Goal: Information Seeking & Learning: Find specific fact

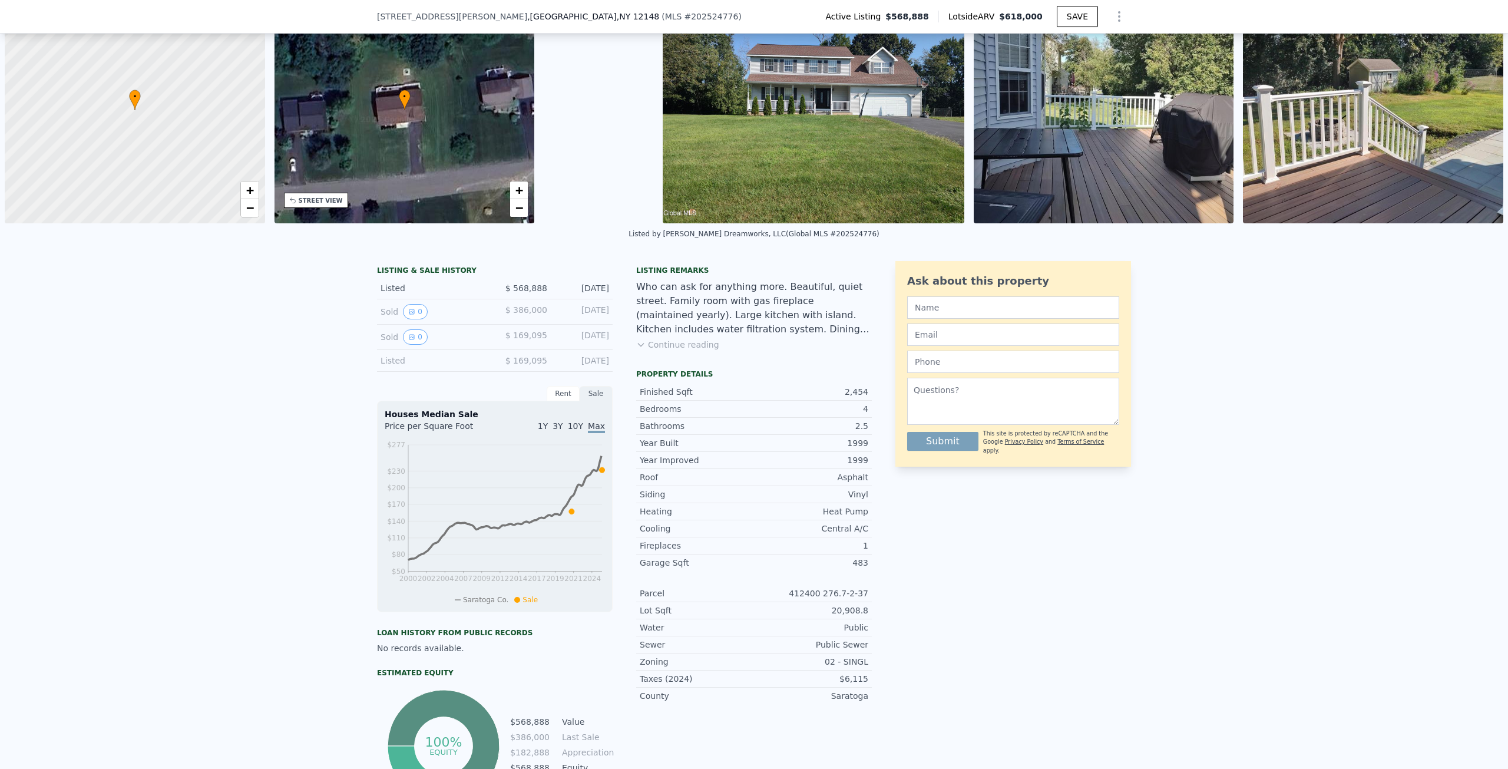
scroll to position [55, 0]
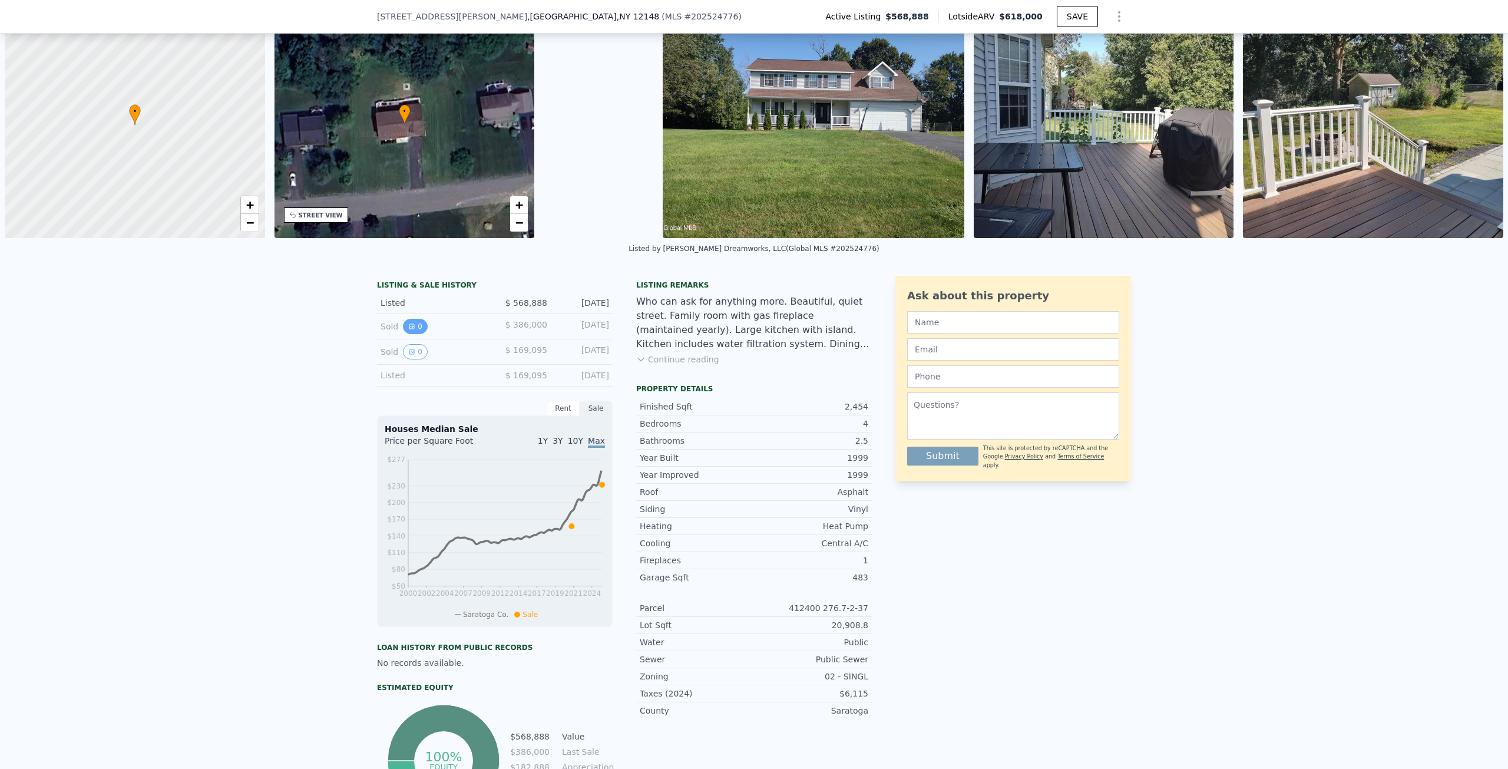
click at [419, 329] on button "0" at bounding box center [415, 326] width 25 height 15
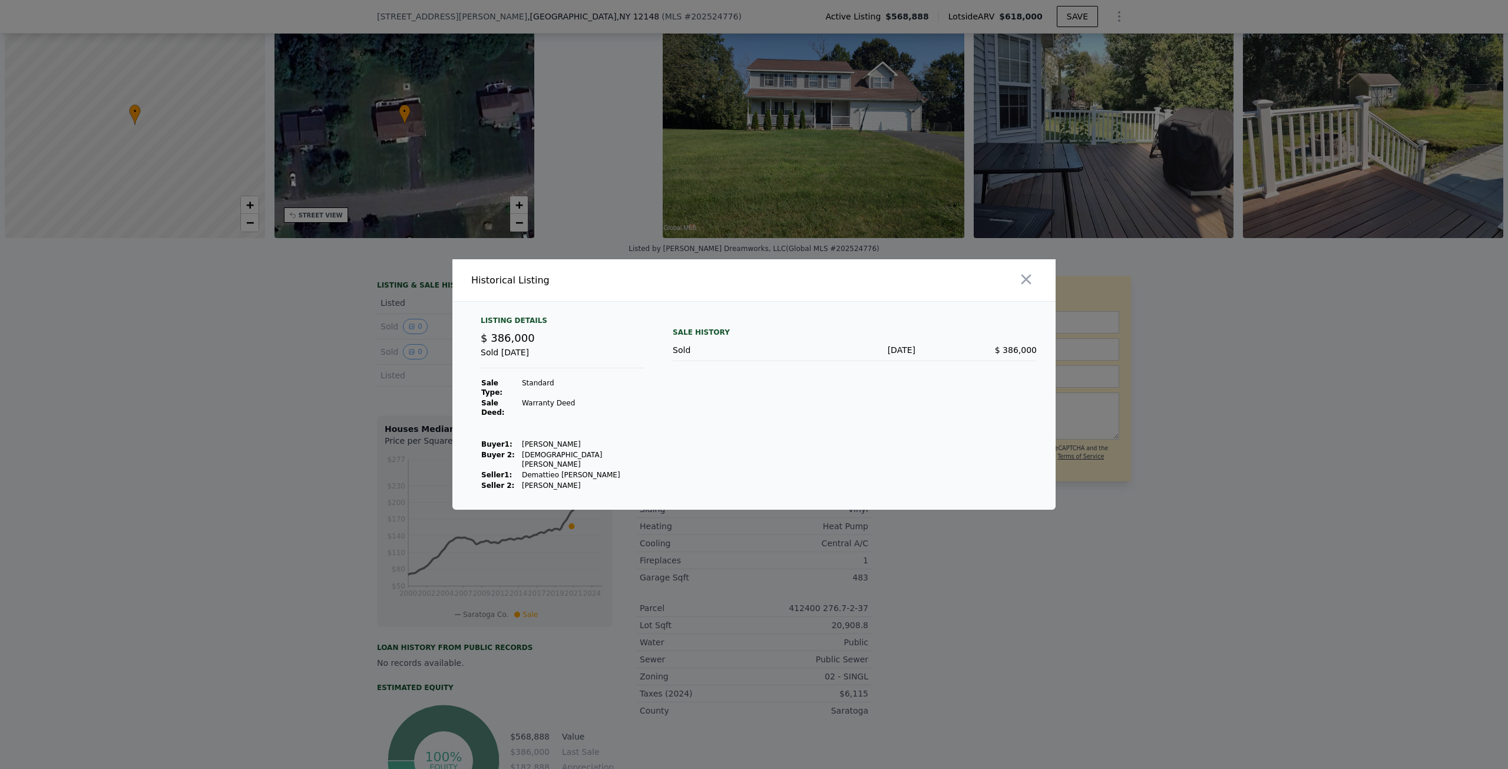
click at [479, 368] on div "Listing Details $ 386,000 Sold [DATE] Sale Type: Standard Sale Deed: Warranty D…" at bounding box center [562, 403] width 183 height 175
drag, startPoint x: 577, startPoint y: 439, endPoint x: 520, endPoint y: 436, distance: 57.2
click at [520, 436] on div "Listing Details $ 386,000 Sold [DATE] Sale Type: Standard Sale Deed: Warranty D…" at bounding box center [562, 403] width 183 height 175
click at [521, 439] on td "[PERSON_NAME]" at bounding box center [582, 444] width 123 height 11
drag, startPoint x: 565, startPoint y: 441, endPoint x: 512, endPoint y: 438, distance: 53.1
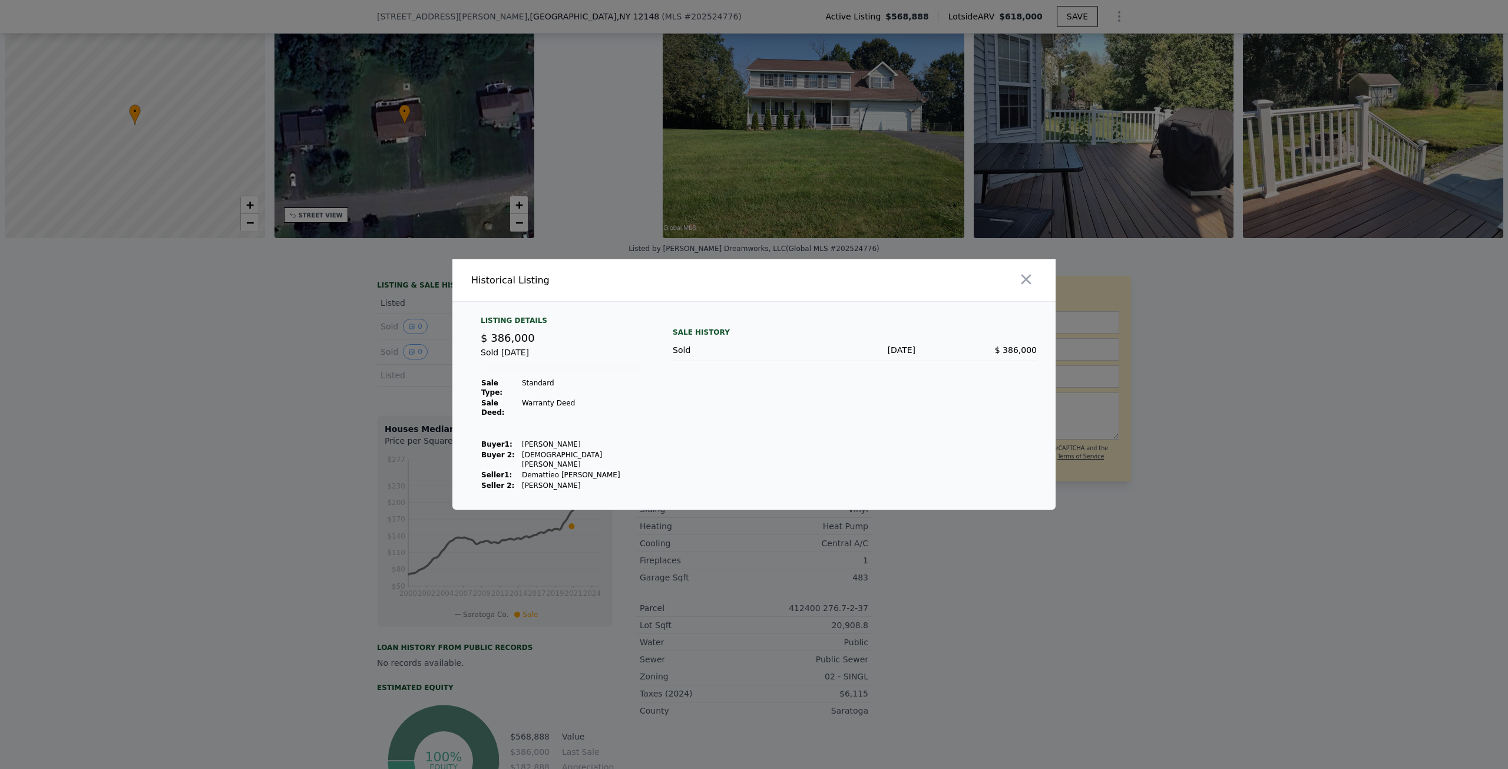
click at [512, 439] on tr "Buyer 1 : [PERSON_NAME]" at bounding box center [563, 444] width 164 height 11
copy tr "[PERSON_NAME]"
drag, startPoint x: 582, startPoint y: 445, endPoint x: 521, endPoint y: 448, distance: 61.4
click at [521, 448] on div "Listing Details $ 386,000 Sold [DATE] Sale Type: Standard Sale Deed: Warranty D…" at bounding box center [562, 403] width 183 height 175
click at [521, 449] on td "[DEMOGRAPHIC_DATA][PERSON_NAME]" at bounding box center [582, 459] width 123 height 20
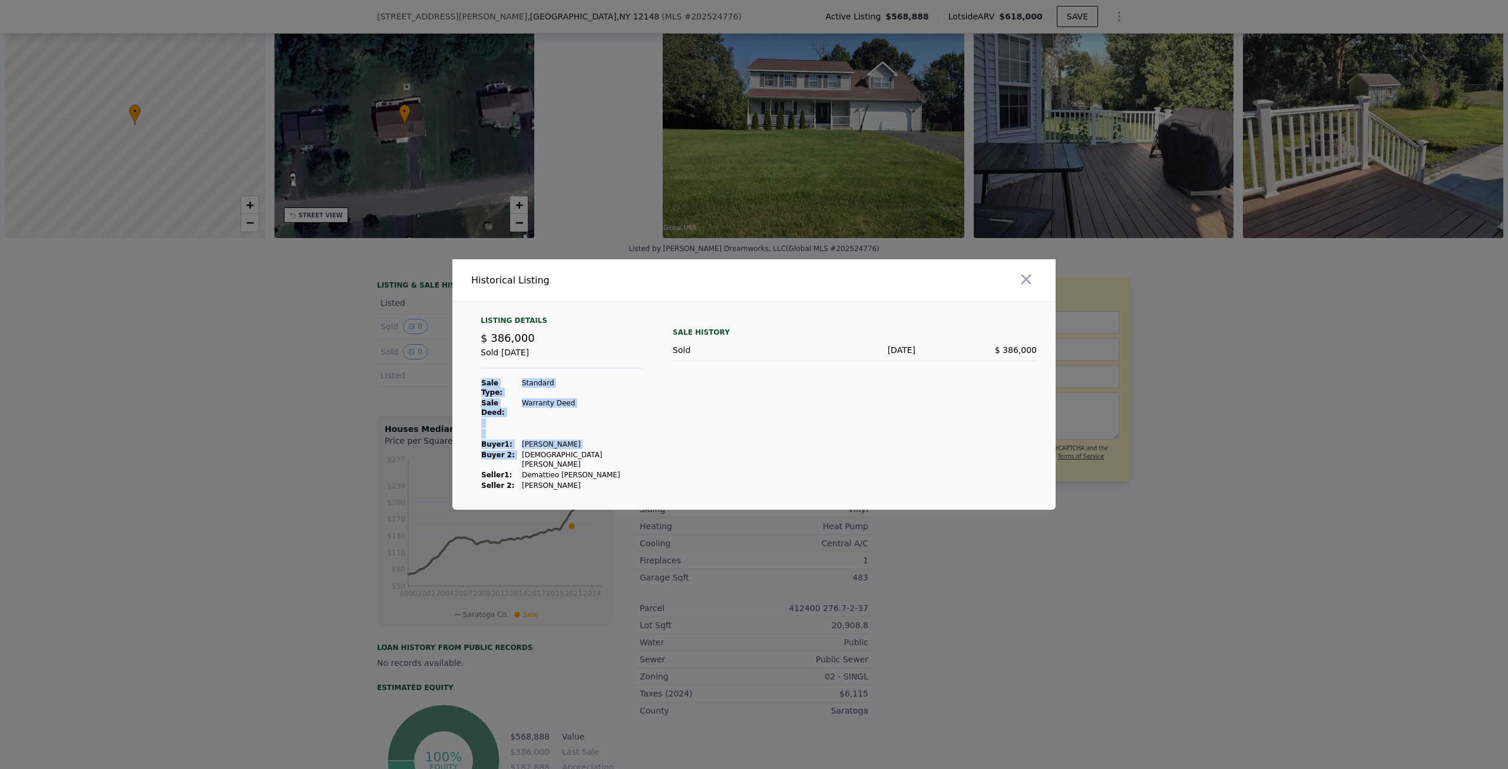
drag, startPoint x: 571, startPoint y: 447, endPoint x: 518, endPoint y: 446, distance: 53.0
click at [518, 446] on div "Listing Details $ 386,000 Sold [DATE] Sale Type: Standard Sale Deed: Warranty D…" at bounding box center [562, 403] width 183 height 175
click at [521, 449] on td "[DEMOGRAPHIC_DATA][PERSON_NAME]" at bounding box center [582, 459] width 123 height 20
drag, startPoint x: 520, startPoint y: 447, endPoint x: 571, endPoint y: 448, distance: 51.3
click at [571, 449] on td "[DEMOGRAPHIC_DATA][PERSON_NAME]" at bounding box center [582, 459] width 123 height 20
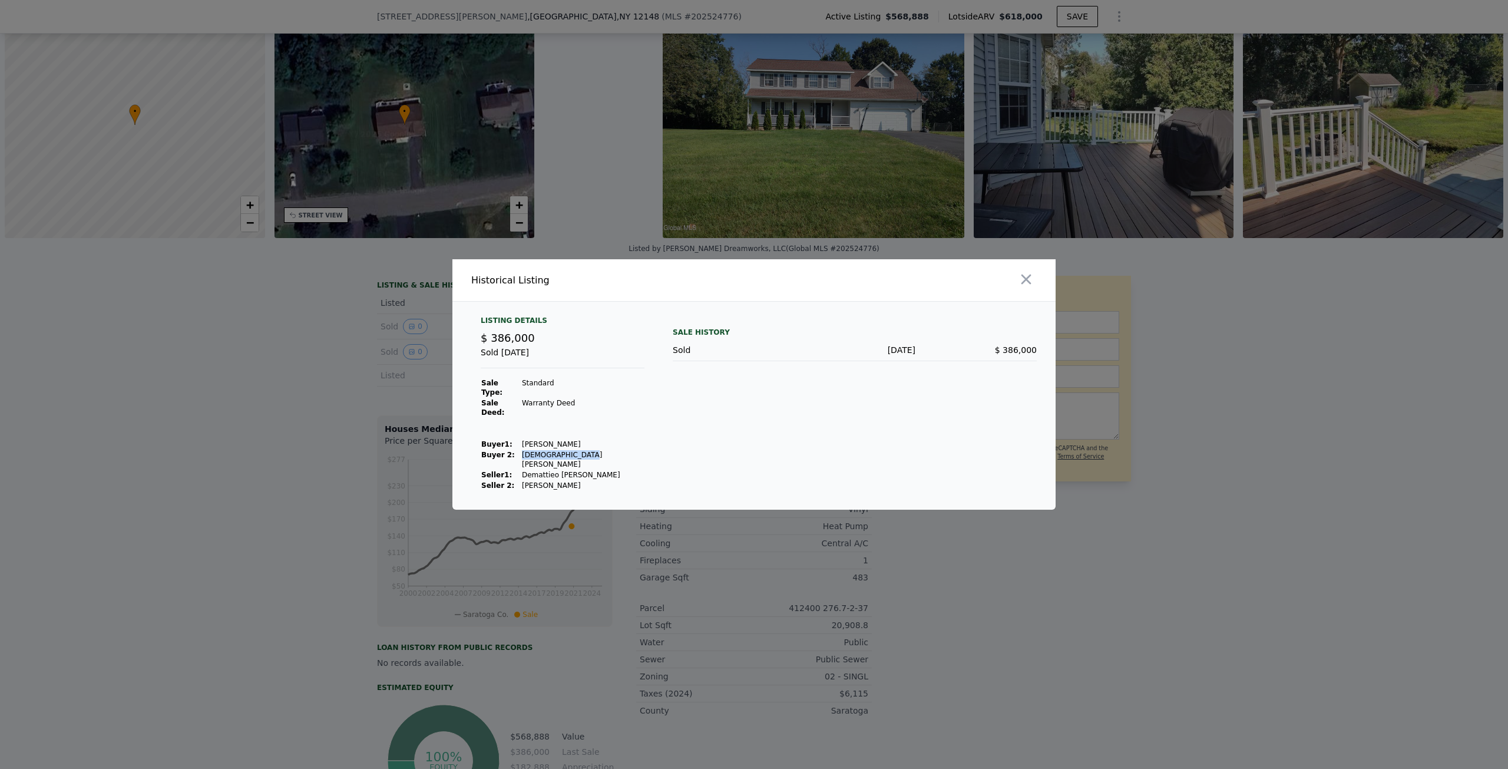
copy td "[DEMOGRAPHIC_DATA][PERSON_NAME]"
click at [106, 474] on div at bounding box center [754, 384] width 1508 height 769
